Goal: Transaction & Acquisition: Purchase product/service

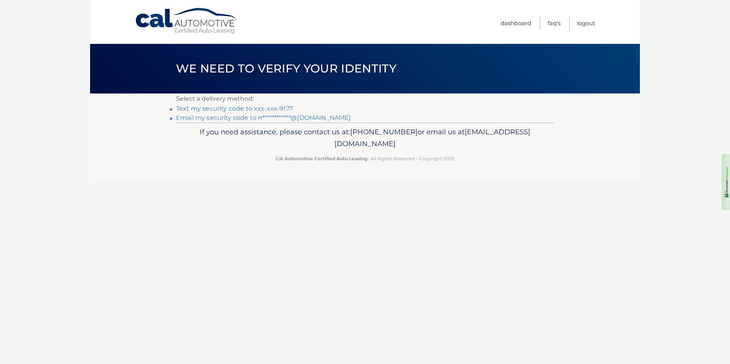
click at [227, 118] on link "**********" at bounding box center [263, 117] width 175 height 7
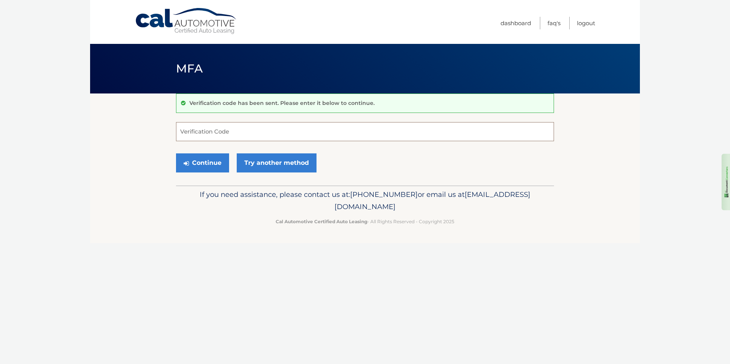
click at [202, 134] on input "Verification Code" at bounding box center [365, 131] width 378 height 19
click at [309, 132] on input "Verification Code" at bounding box center [365, 131] width 378 height 19
type input "872019"
click at [212, 162] on button "Continue" at bounding box center [202, 163] width 53 height 19
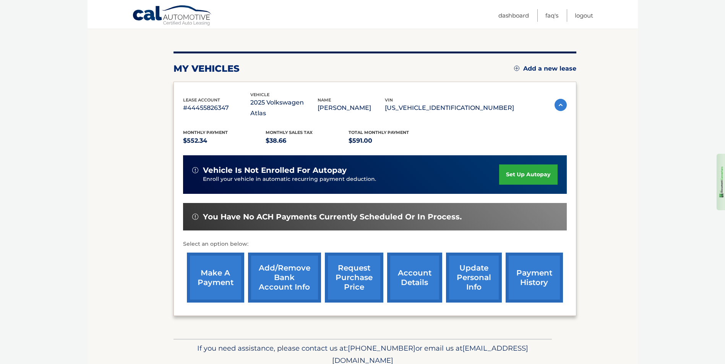
scroll to position [99, 0]
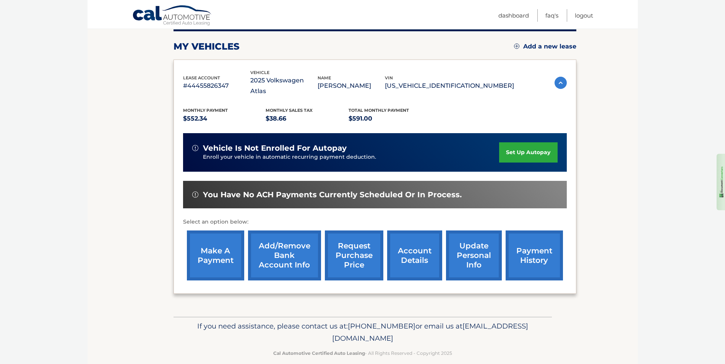
click at [211, 244] on link "make a payment" at bounding box center [215, 256] width 57 height 50
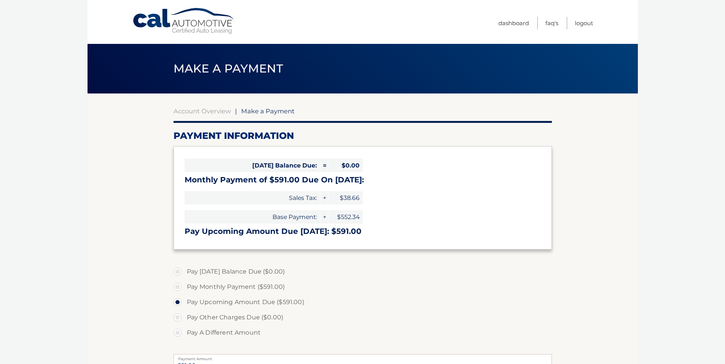
select select "ZGNiMjg2MzctYTQyNi00YThhLWIzNTctMDEwYjcxYzNiYjI5"
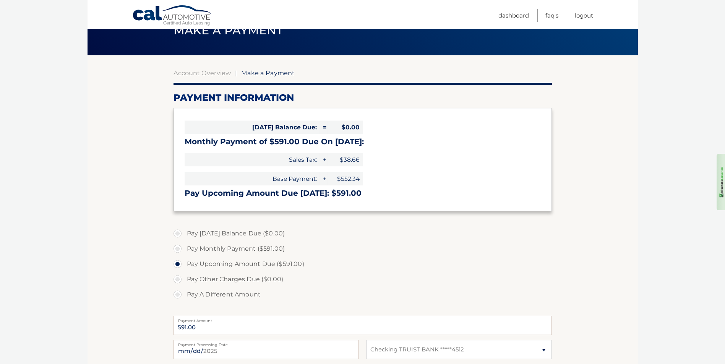
click at [176, 249] on label "Pay Monthly Payment ($591.00)" at bounding box center [362, 248] width 378 height 15
click at [176, 249] on input "Pay Monthly Payment ($591.00)" at bounding box center [180, 247] width 8 height 12
radio input "true"
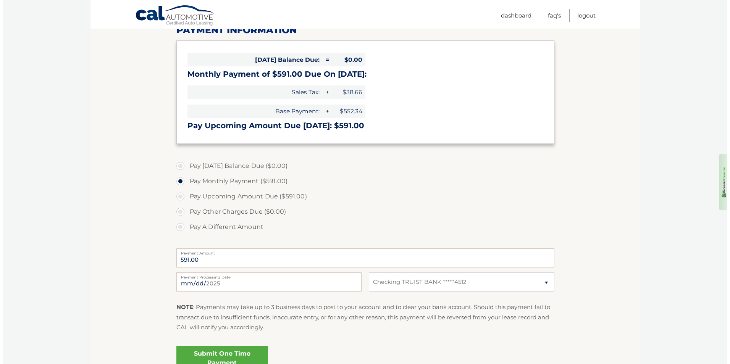
scroll to position [115, 0]
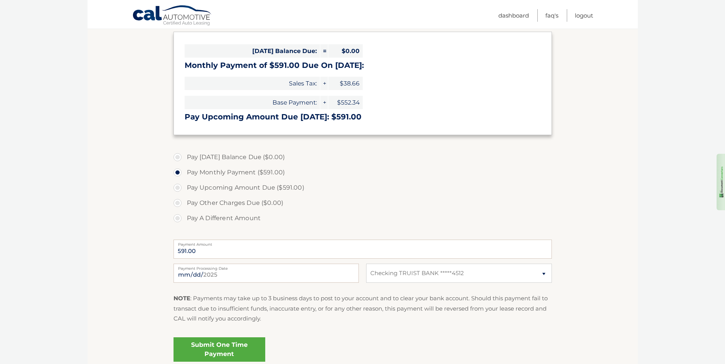
click at [215, 350] on link "Submit One Time Payment" at bounding box center [219, 350] width 92 height 24
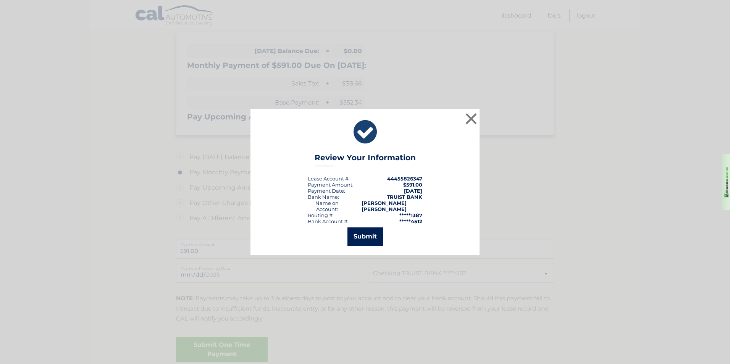
click at [362, 231] on button "Submit" at bounding box center [366, 237] width 36 height 18
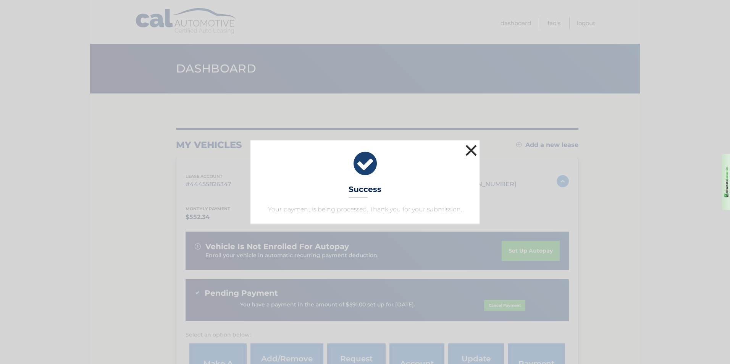
click at [468, 149] on button "×" at bounding box center [471, 150] width 15 height 15
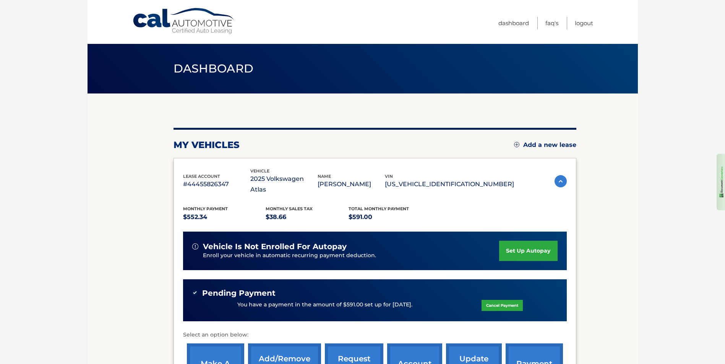
click at [199, 22] on link "Cal Automotive" at bounding box center [183, 21] width 103 height 27
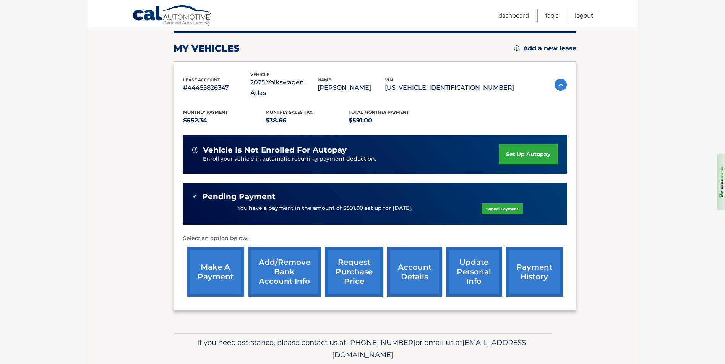
scroll to position [113, 0]
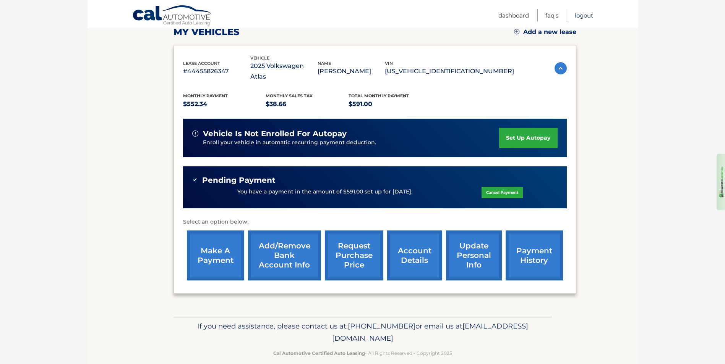
click at [579, 14] on link "Logout" at bounding box center [583, 15] width 18 height 13
